Goal: Find specific fact

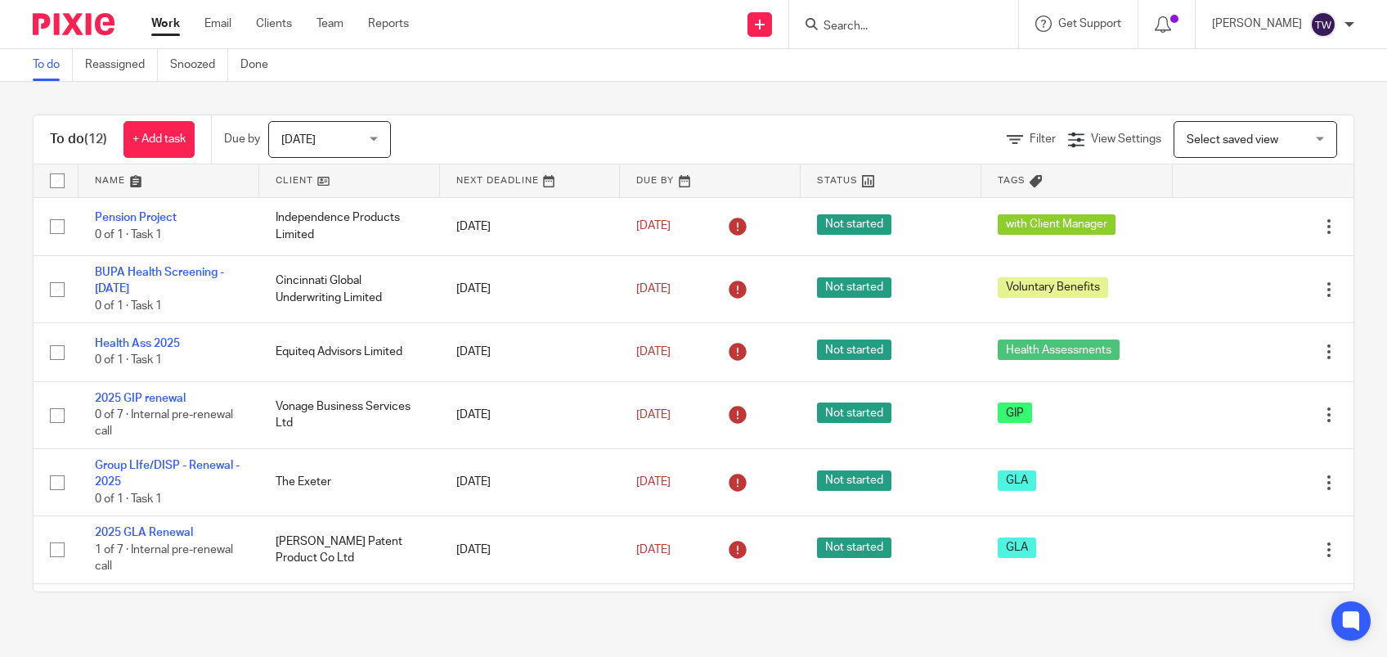
drag, startPoint x: 906, startPoint y: 24, endPoint x: 890, endPoint y: 23, distance: 15.6
click at [906, 23] on input "Search" at bounding box center [895, 27] width 147 height 15
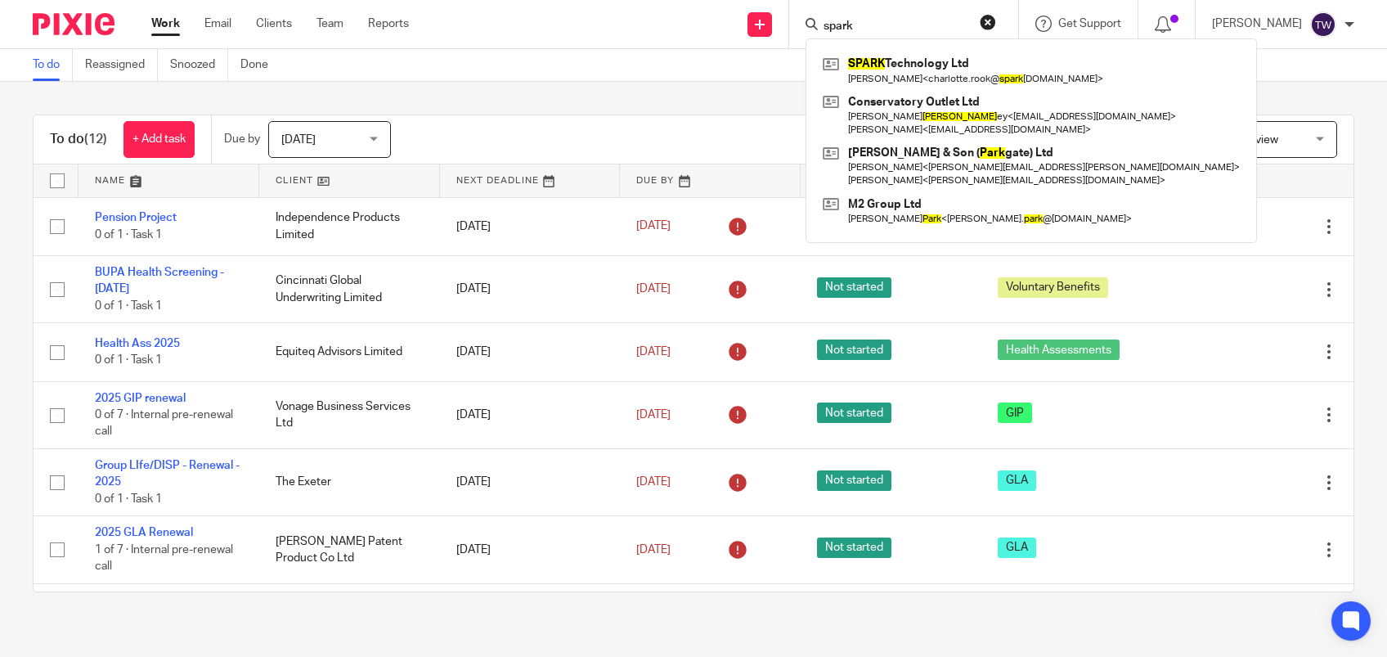
type input "spark"
click at [892, 47] on div "SPARK Technology Ltd Charlotte Rook < charlotte.rook@ spark tsl.com > Conservat…" at bounding box center [1032, 140] width 452 height 205
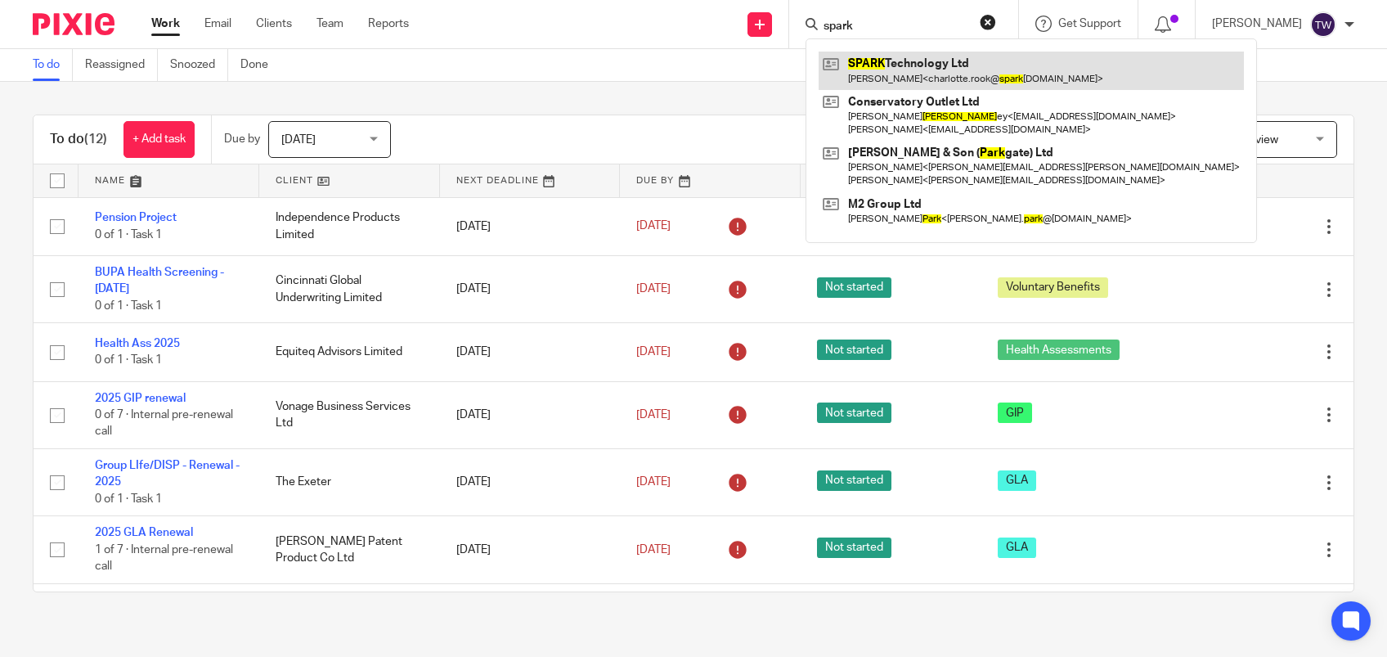
click at [993, 64] on link at bounding box center [1031, 71] width 425 height 38
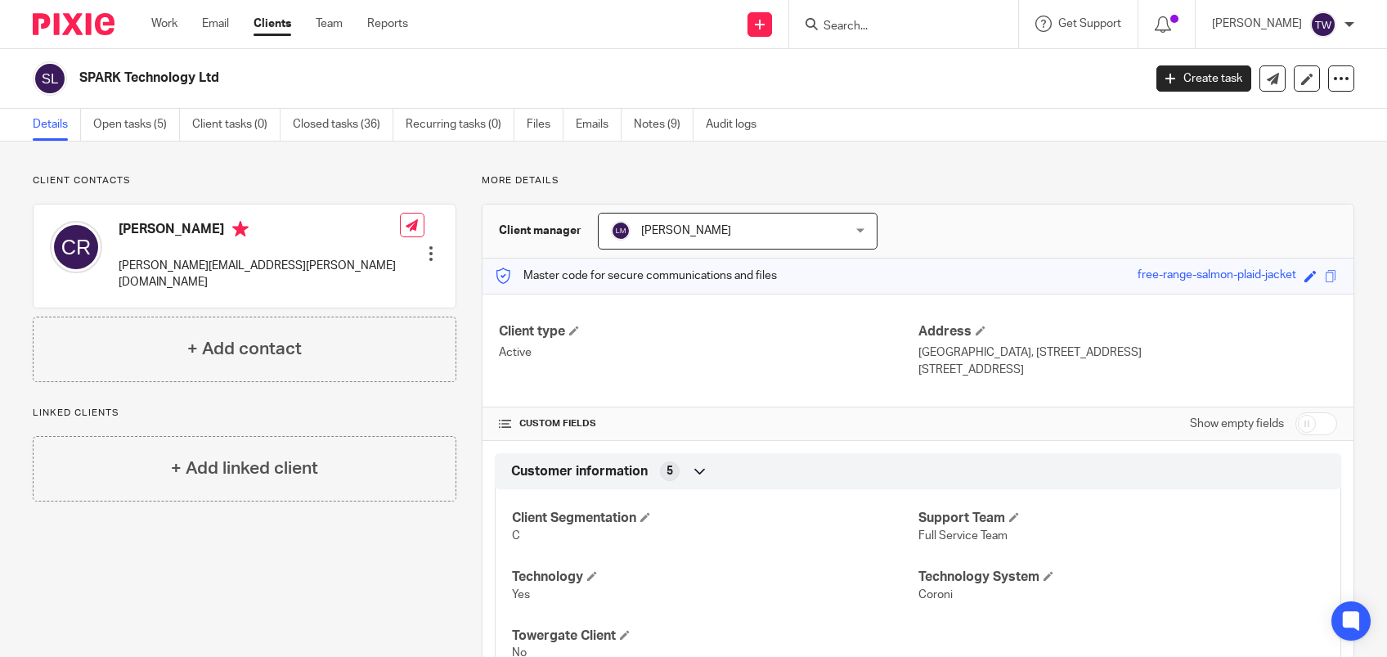
drag, startPoint x: 1116, startPoint y: 274, endPoint x: 1278, endPoint y: 278, distance: 162.0
click at [1278, 278] on div "Master code for secure communications and files free-range-salmon-plaid-jacket …" at bounding box center [918, 275] width 871 height 35
drag, startPoint x: 1278, startPoint y: 278, endPoint x: 1198, endPoint y: 269, distance: 80.7
copy div "free-range-salmon-plaid-jacket"
